Goal: Task Accomplishment & Management: Manage account settings

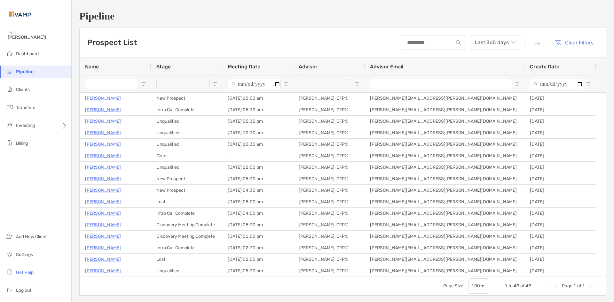
click at [39, 83] on ul "Dashboard Pipeline Clients Transfers Investing Billing" at bounding box center [35, 101] width 71 height 107
click at [32, 89] on li "Clients" at bounding box center [35, 89] width 71 height 13
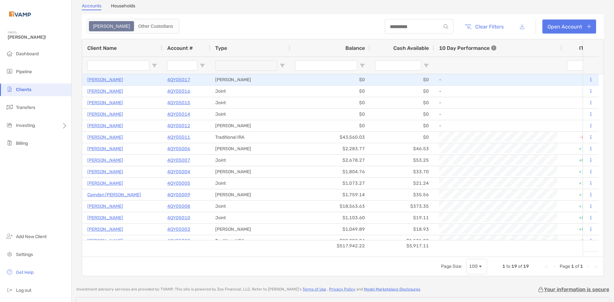
click at [181, 80] on p "4QY05017" at bounding box center [178, 80] width 23 height 8
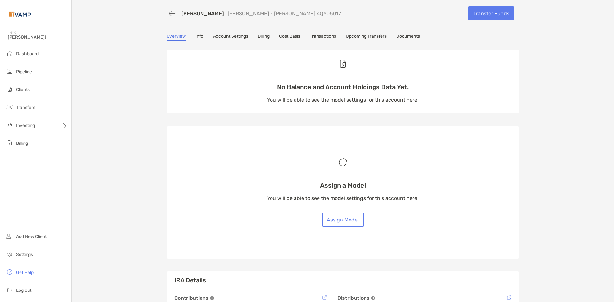
click at [201, 37] on link "Info" at bounding box center [199, 37] width 8 height 7
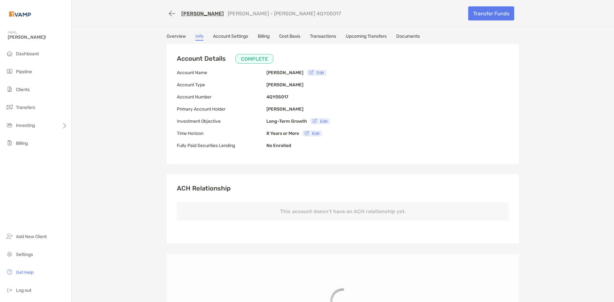
type input "**********"
click at [231, 35] on link "Account Settings" at bounding box center [230, 37] width 35 height 7
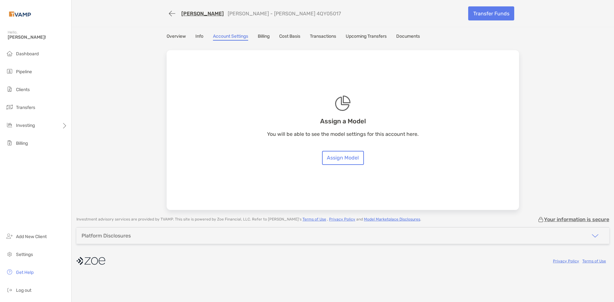
click at [264, 37] on link "Billing" at bounding box center [264, 37] width 12 height 7
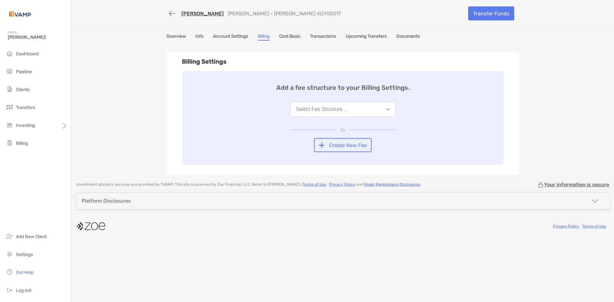
click at [323, 107] on div "Select Fee Structure..." at bounding box center [321, 110] width 51 height 6
click at [332, 87] on h4 "Add a fee structure to your Billing Settings." at bounding box center [342, 88] width 133 height 8
click at [174, 12] on button "button" at bounding box center [172, 14] width 11 height 12
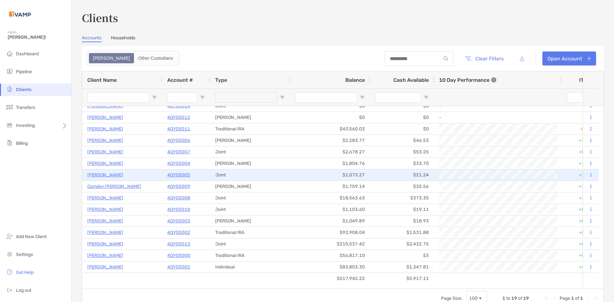
scroll to position [41, 0]
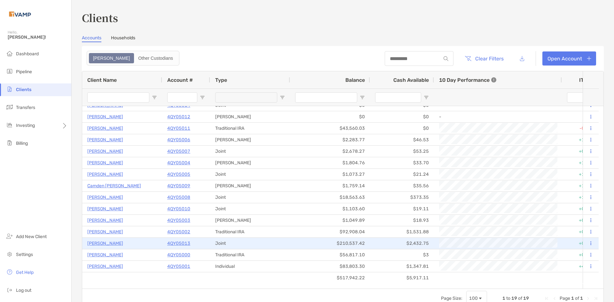
click at [175, 243] on p "4QY05013" at bounding box center [178, 244] width 23 height 8
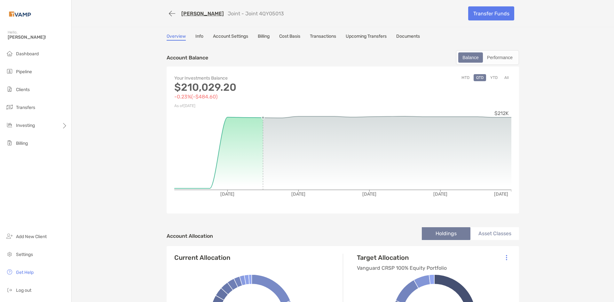
click at [267, 35] on link "Billing" at bounding box center [264, 37] width 12 height 7
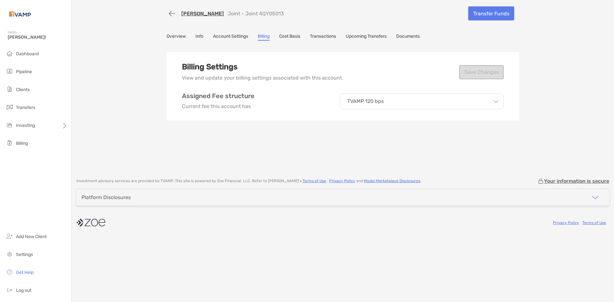
click at [360, 107] on div "TVAMP 120 bps" at bounding box center [422, 101] width 164 height 16
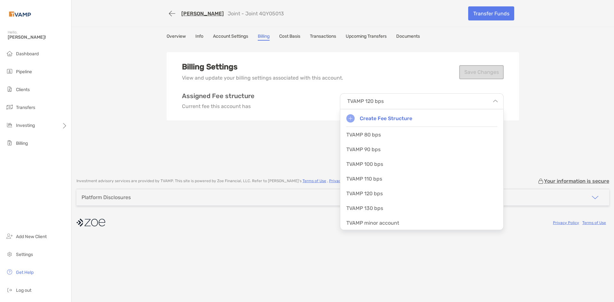
click at [242, 91] on div "Billing Settings View and update your billing settings associated with this acc…" at bounding box center [343, 86] width 352 height 68
